Goal: Find specific page/section: Find specific page/section

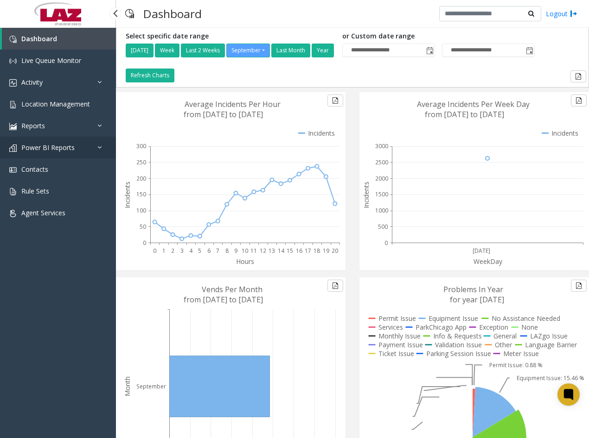
click at [68, 147] on span "Power BI Reports" at bounding box center [47, 147] width 53 height 9
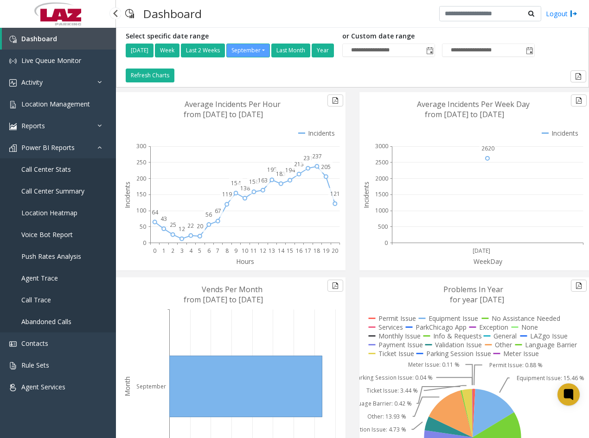
click at [66, 188] on span "Call Center Summary" at bounding box center [52, 191] width 63 height 9
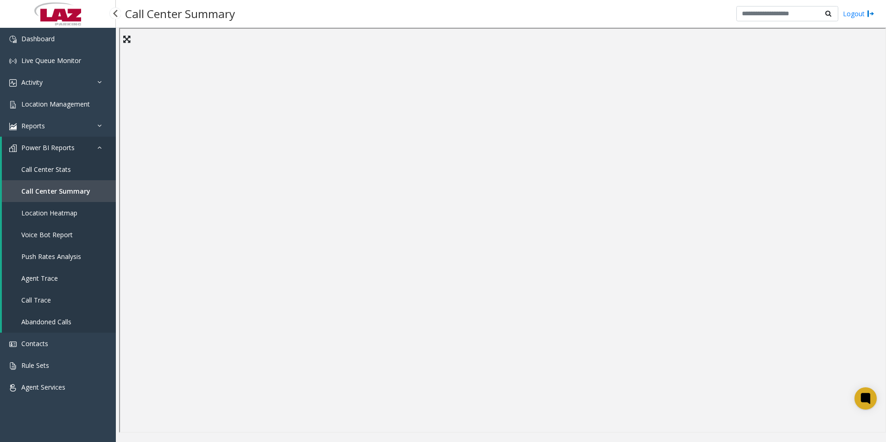
click at [53, 187] on span "Call Center Summary" at bounding box center [55, 191] width 69 height 9
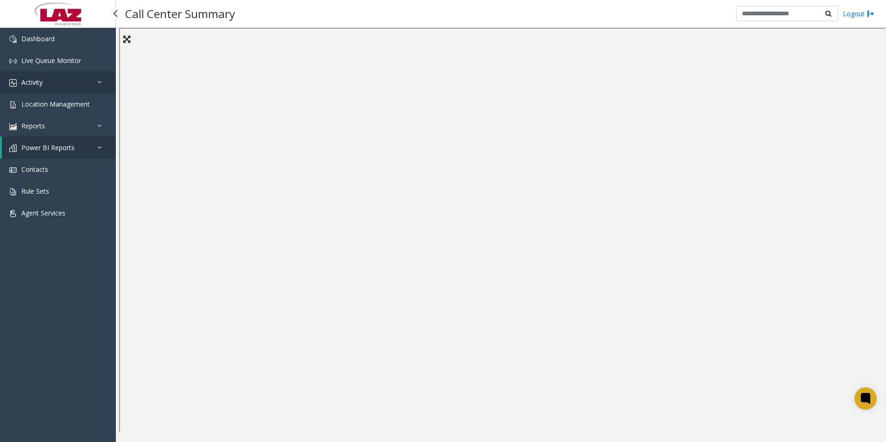
click at [63, 76] on link "Activity" at bounding box center [58, 82] width 116 height 22
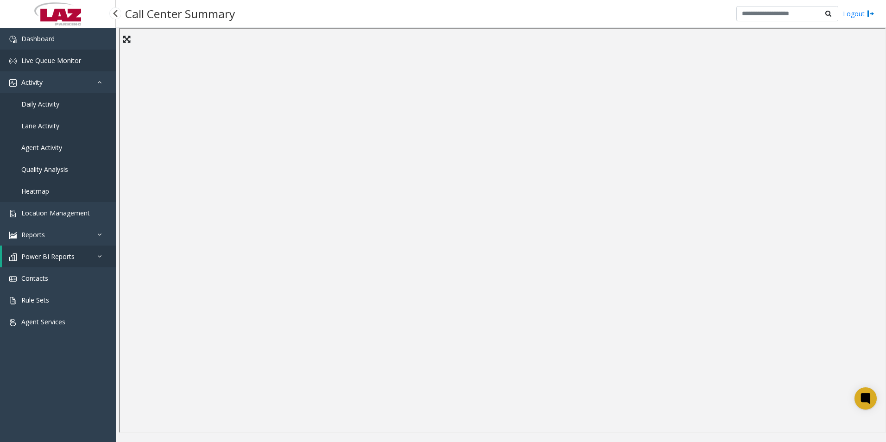
click at [63, 64] on span "Live Queue Monitor" at bounding box center [51, 60] width 60 height 9
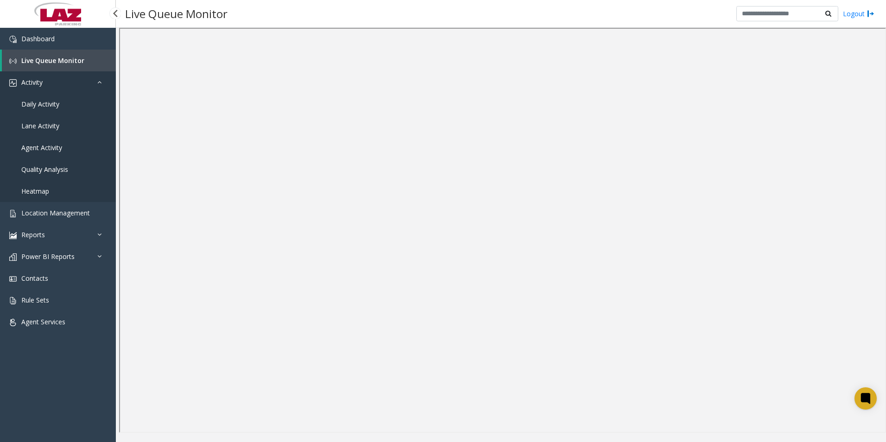
click at [98, 83] on icon at bounding box center [101, 82] width 9 height 6
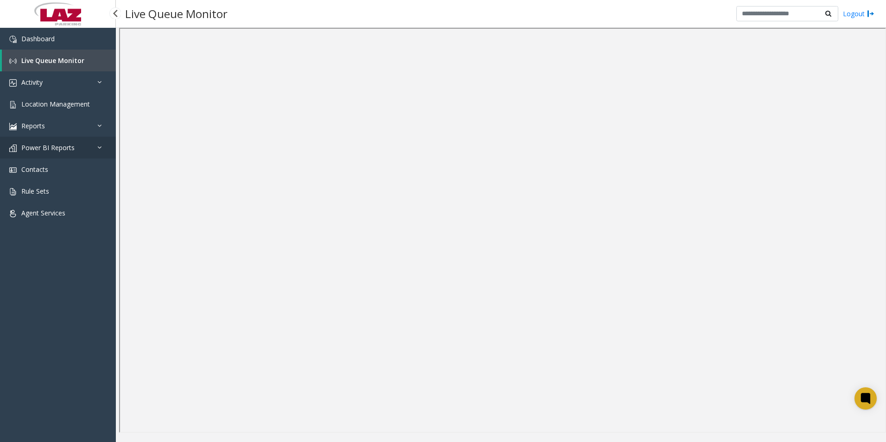
click at [101, 146] on icon at bounding box center [101, 147] width 9 height 6
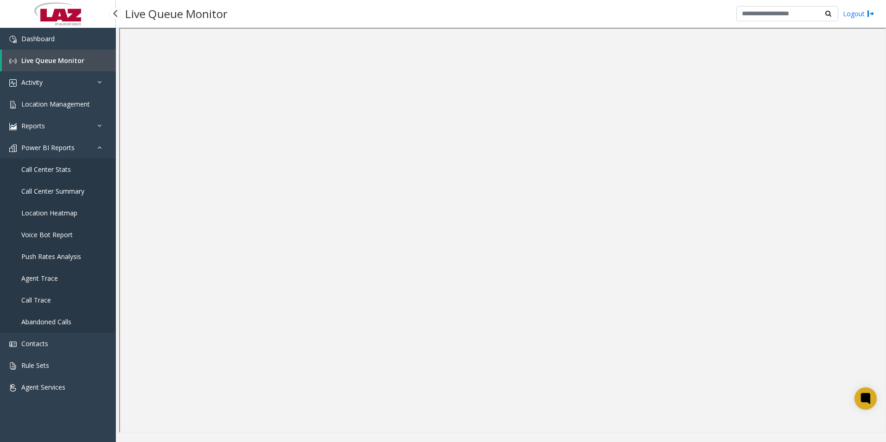
click at [78, 194] on span "Call Center Summary" at bounding box center [52, 191] width 63 height 9
